Goal: Information Seeking & Learning: Learn about a topic

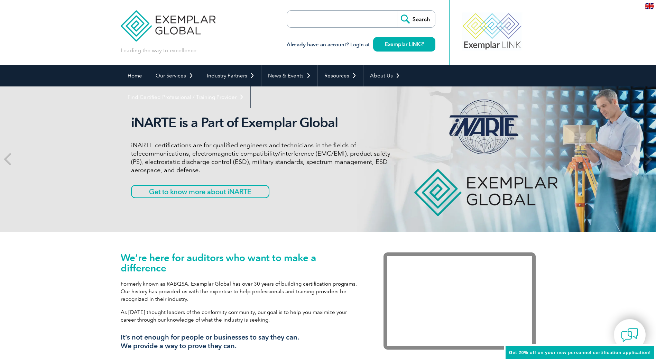
click at [351, 28] on div "Already have an account? Login at Exemplar LINK" at bounding box center [361, 41] width 149 height 27
click at [347, 20] on input "search" at bounding box center [327, 19] width 73 height 17
paste input "iso/iec 42001:2023"
type input "iso/iec 42001:2023"
click at [397, 11] on input "Search" at bounding box center [416, 19] width 38 height 17
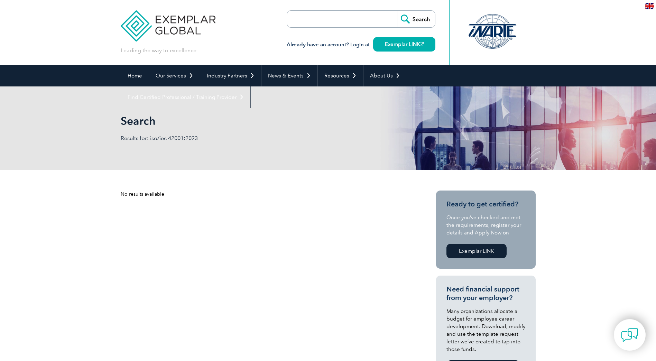
click at [347, 20] on input "search" at bounding box center [327, 19] width 73 height 17
type input "42001"
click at [397, 11] on input "Search" at bounding box center [416, 19] width 38 height 17
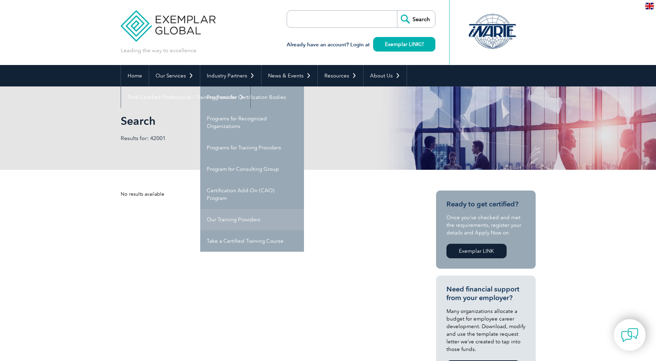
click at [248, 219] on link "Our Training Providers" at bounding box center [252, 219] width 104 height 21
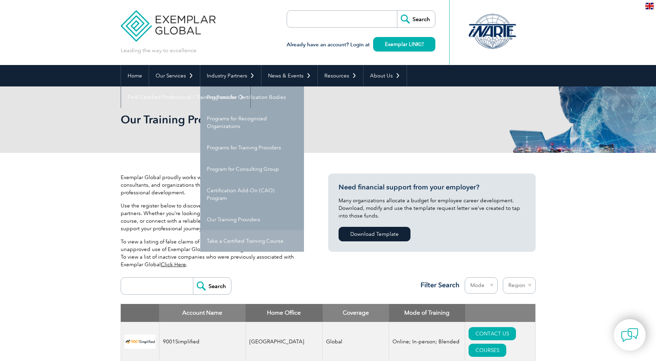
click at [254, 242] on link "Take a Certified Training Course" at bounding box center [252, 240] width 104 height 21
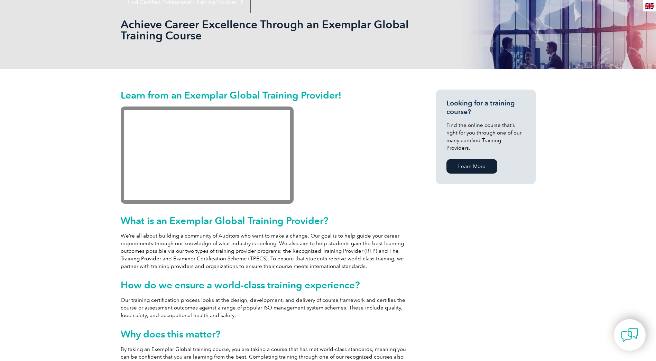
scroll to position [35, 0]
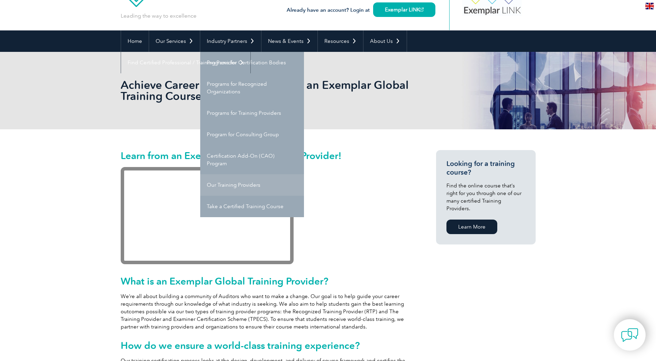
click at [235, 183] on link "Our Training Providers" at bounding box center [252, 184] width 104 height 21
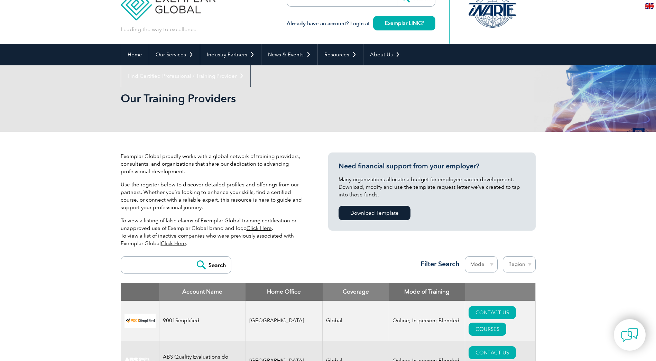
scroll to position [173, 0]
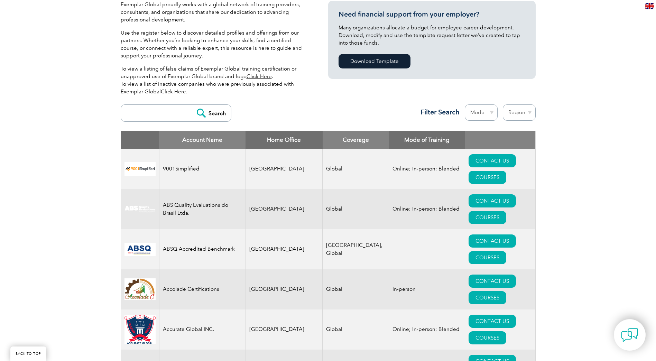
click at [150, 115] on input "search" at bounding box center [159, 113] width 68 height 17
type input "360"
click at [193, 105] on input "Search" at bounding box center [212, 113] width 38 height 17
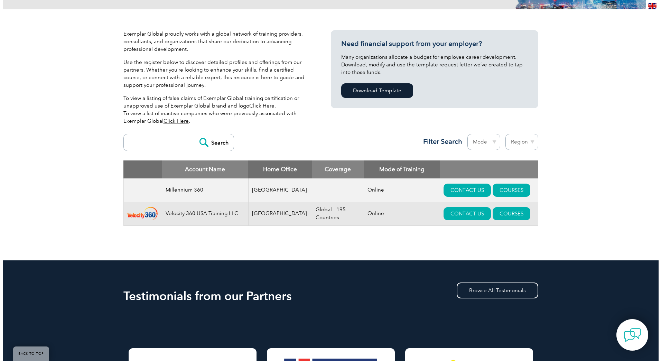
scroll to position [173, 0]
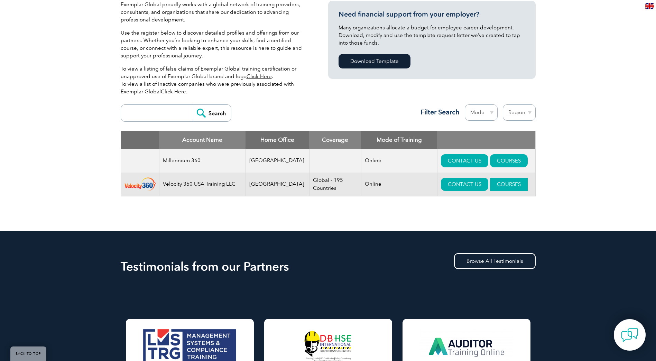
click at [490, 185] on link "COURSES" at bounding box center [509, 184] width 38 height 13
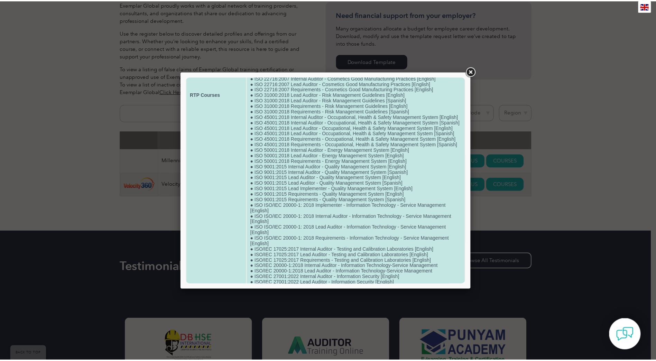
scroll to position [402, 0]
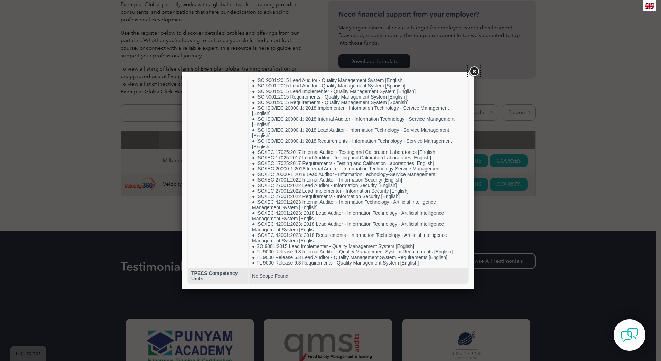
drag, startPoint x: 473, startPoint y: 71, endPoint x: 474, endPoint y: 74, distance: 3.9
click at [473, 70] on link at bounding box center [474, 71] width 12 height 12
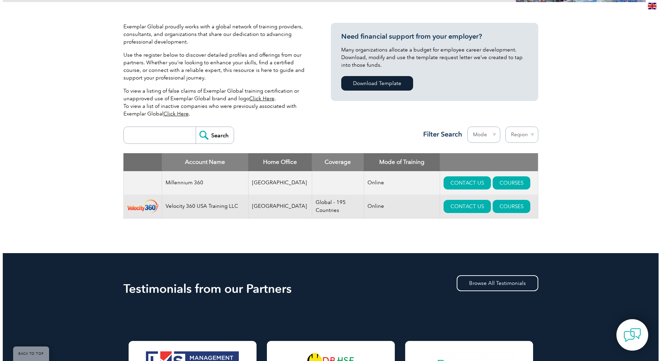
scroll to position [147, 0]
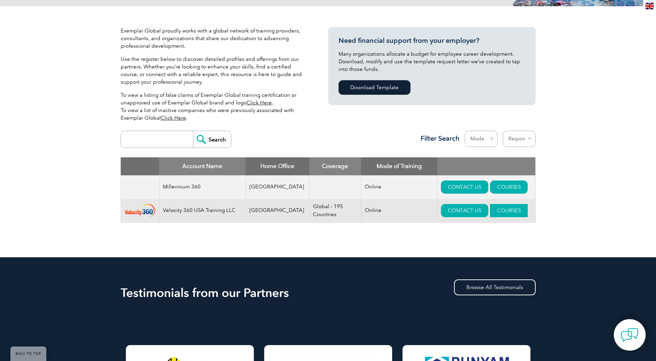
click at [490, 212] on link "COURSES" at bounding box center [509, 210] width 38 height 13
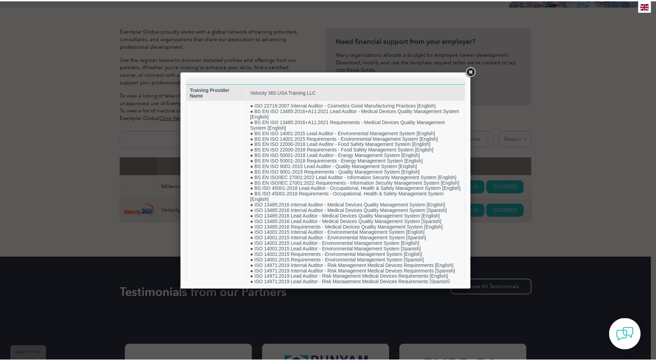
scroll to position [0, 0]
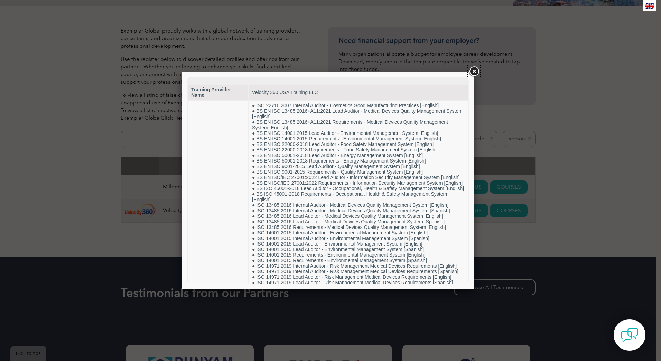
drag, startPoint x: 475, startPoint y: 69, endPoint x: 400, endPoint y: 32, distance: 83.1
click at [475, 70] on link at bounding box center [474, 71] width 12 height 12
